Goal: Find specific page/section: Find specific page/section

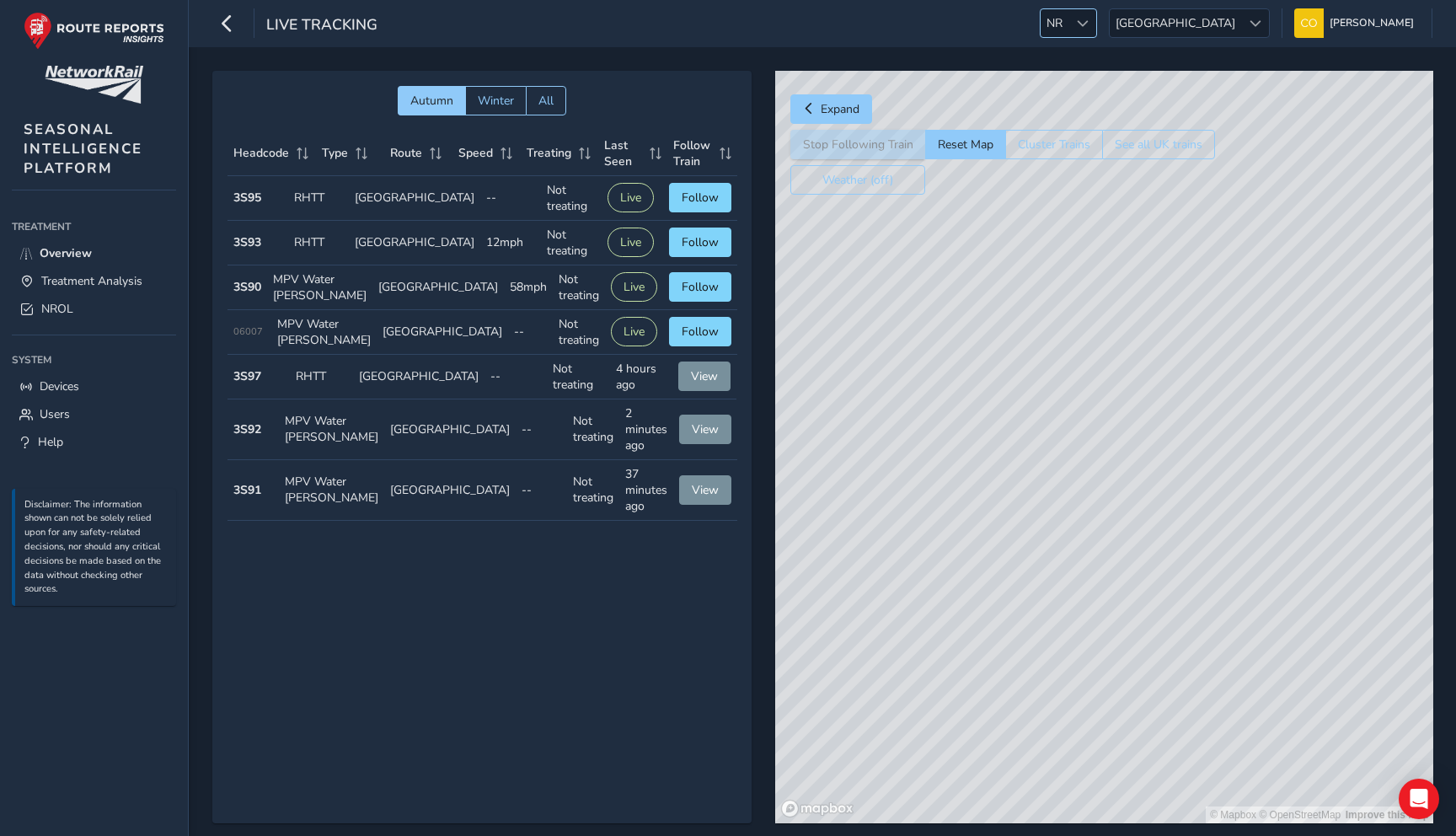
click at [1069, 35] on span "NR" at bounding box center [1055, 23] width 28 height 28
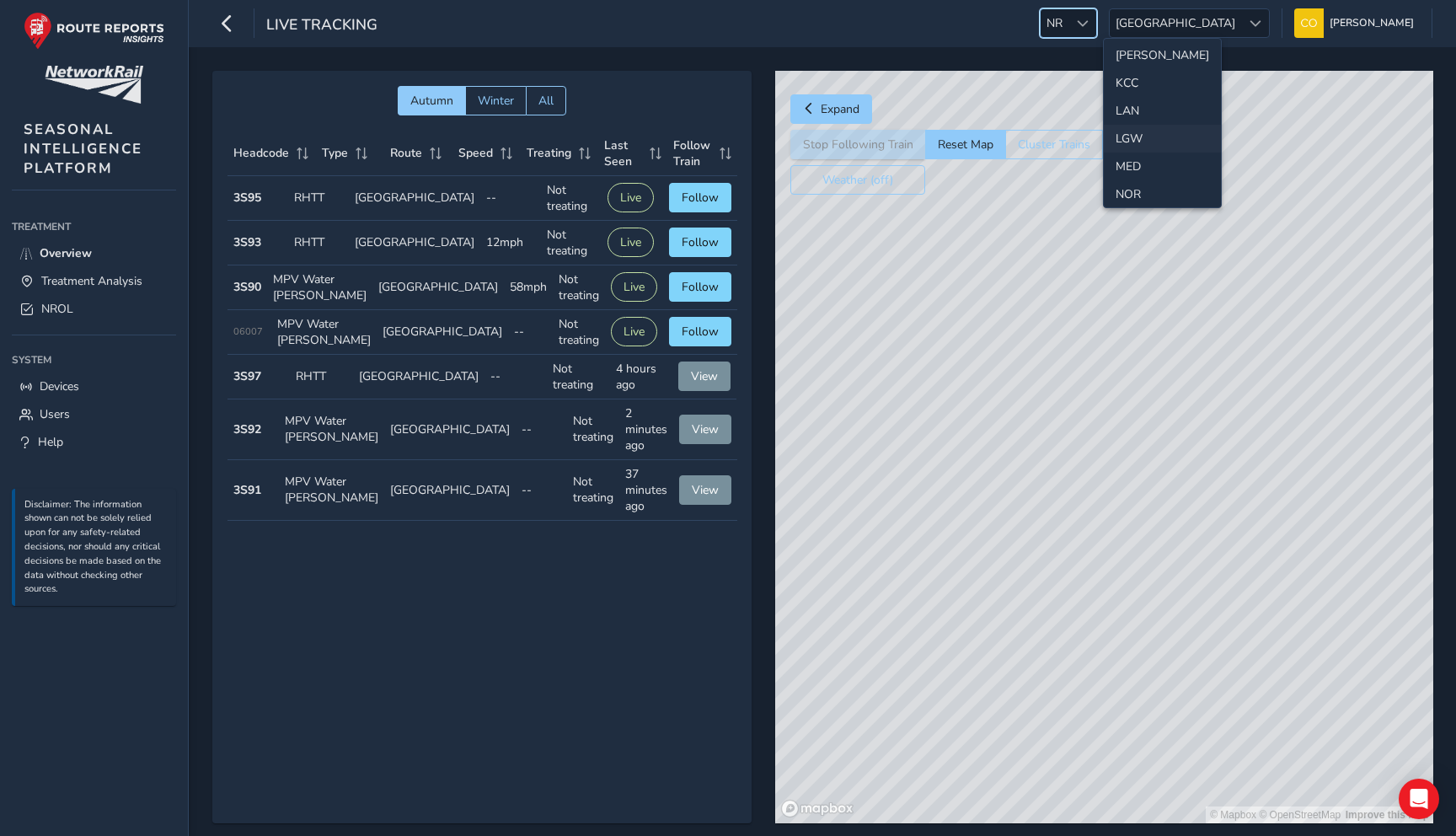
scroll to position [411, 0]
click at [1127, 122] on li "LAN" at bounding box center [1162, 120] width 117 height 28
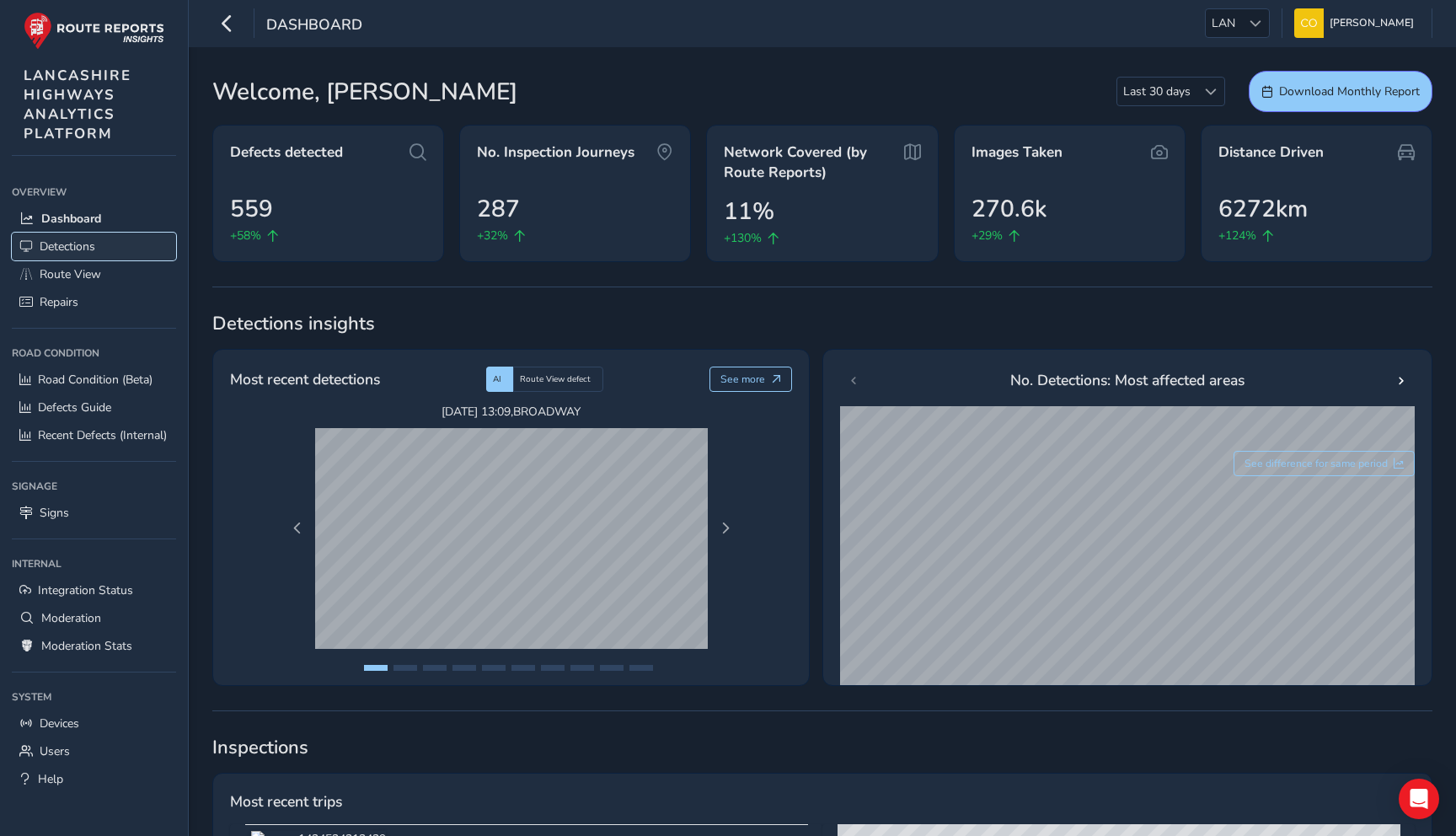
click at [69, 243] on span "Detections" at bounding box center [67, 245] width 56 height 16
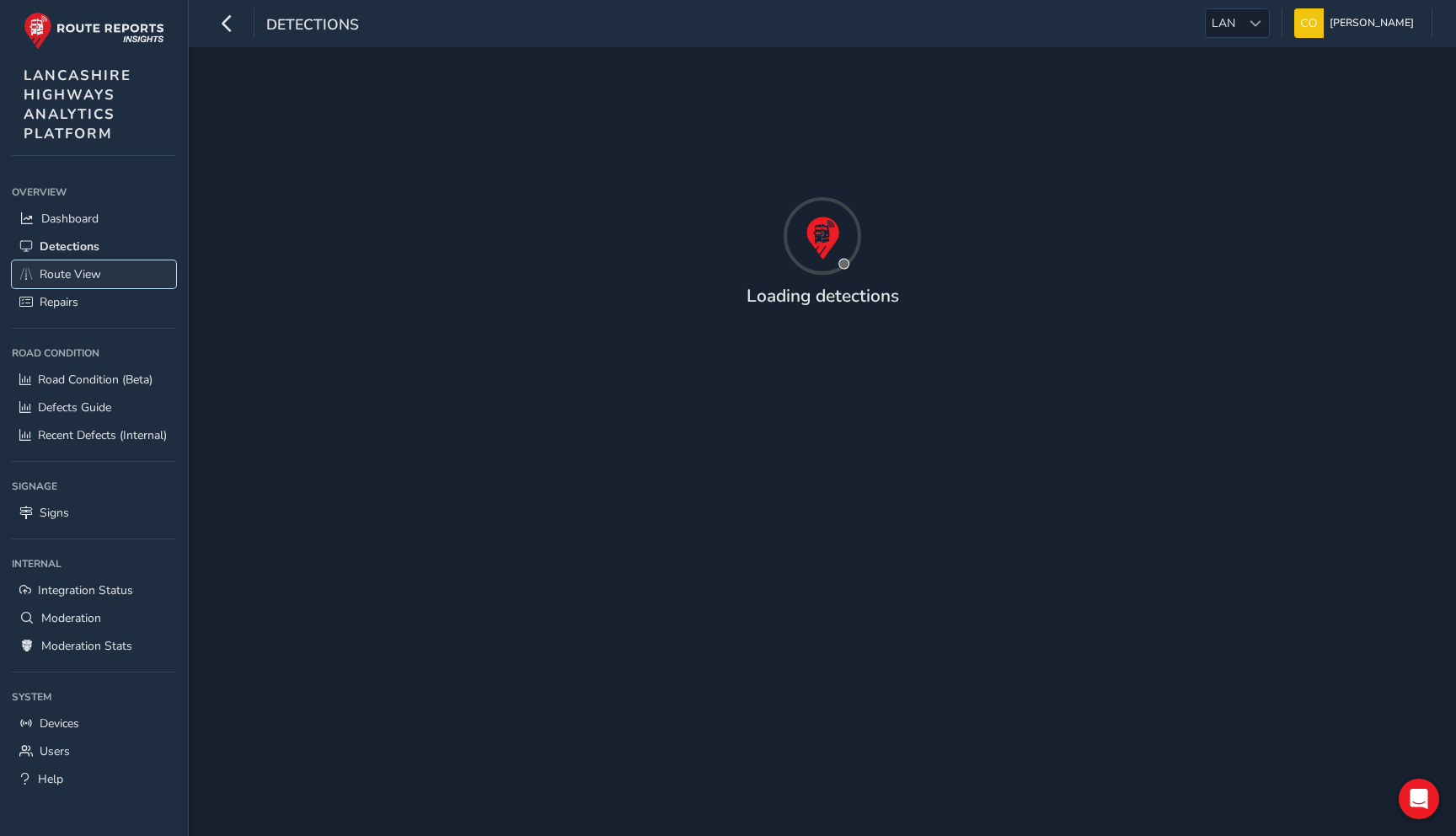
click at [75, 268] on span "Route View" at bounding box center [70, 273] width 62 height 16
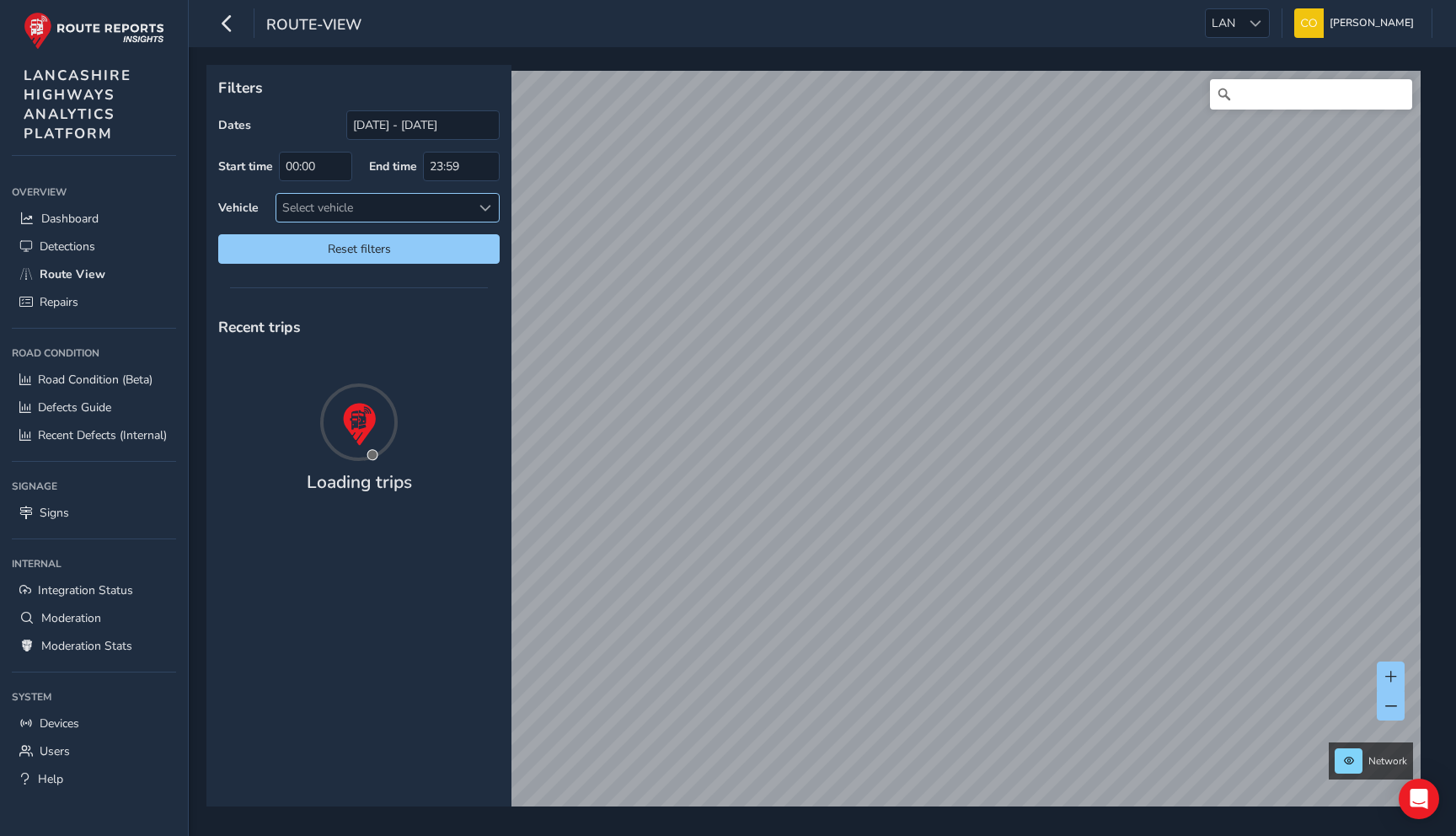
click at [407, 210] on div "Select vehicle" at bounding box center [373, 208] width 195 height 28
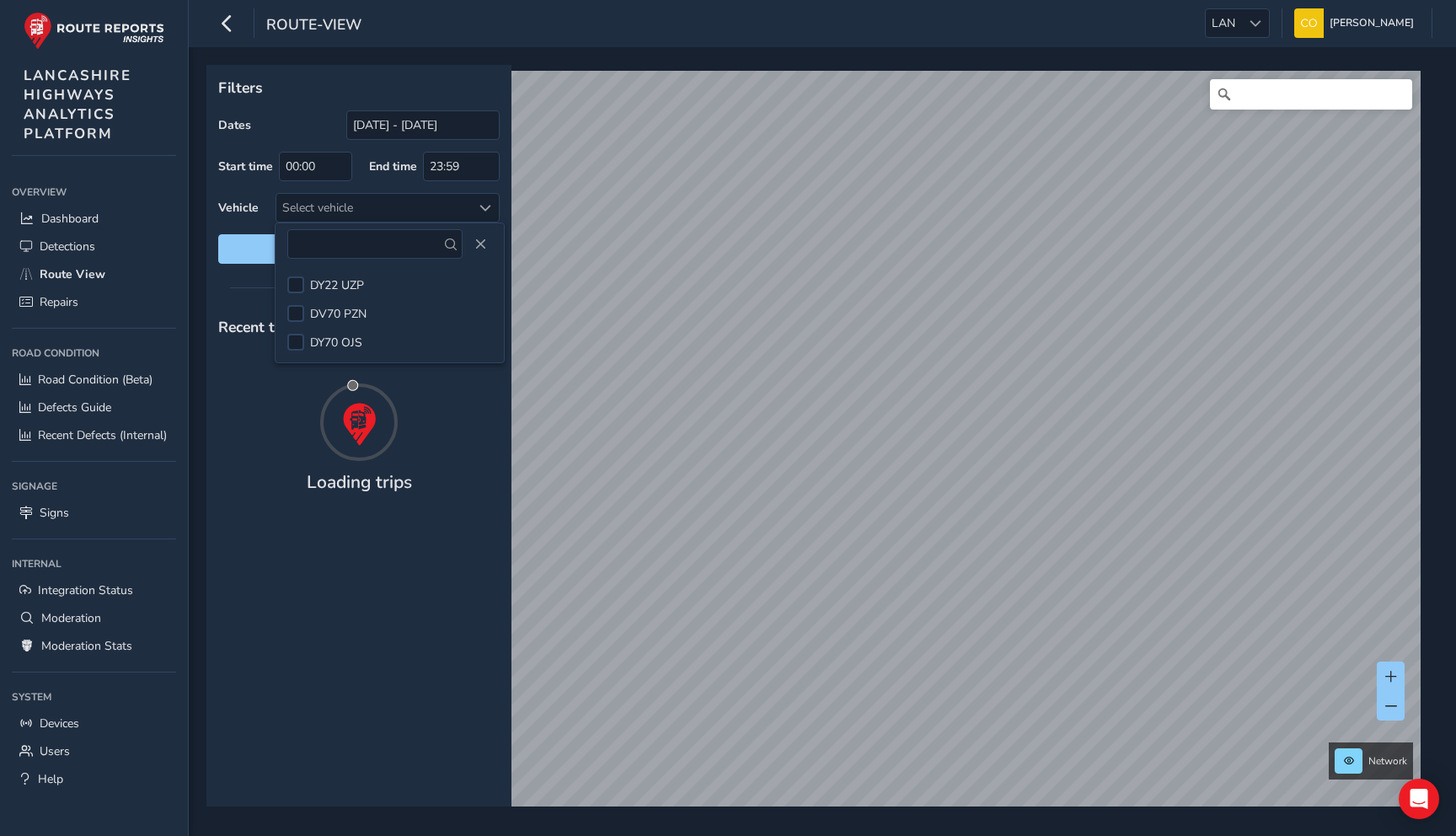
click at [244, 205] on label "Vehicle" at bounding box center [238, 207] width 40 height 16
